Goal: Task Accomplishment & Management: Manage account settings

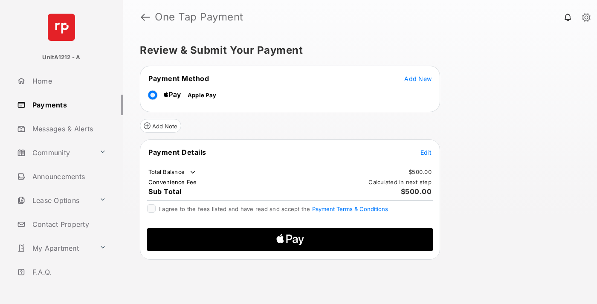
click at [418, 78] on span "Add New" at bounding box center [417, 78] width 27 height 7
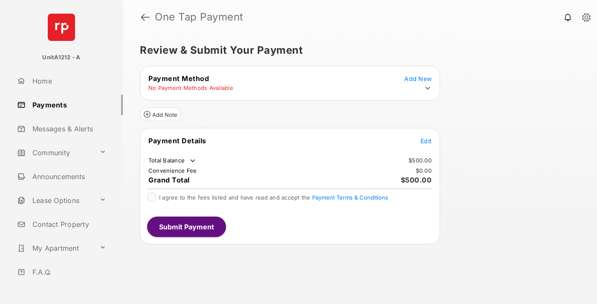
click at [427, 88] on icon at bounding box center [428, 88] width 8 height 8
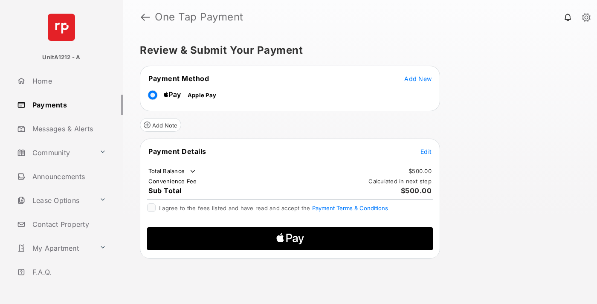
click at [426, 151] on span "Edit" at bounding box center [425, 151] width 11 height 7
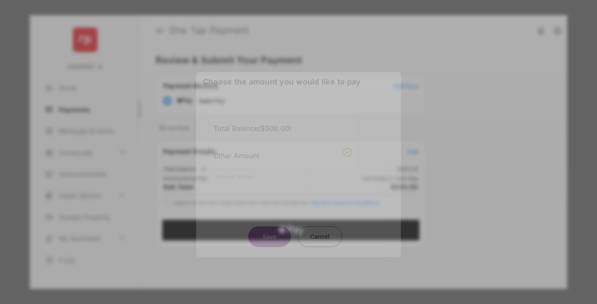
click at [282, 152] on div "Other Amount" at bounding box center [282, 155] width 138 height 14
type input "***"
click at [269, 226] on button "Save" at bounding box center [269, 236] width 43 height 20
